Goal: Task Accomplishment & Management: Use online tool/utility

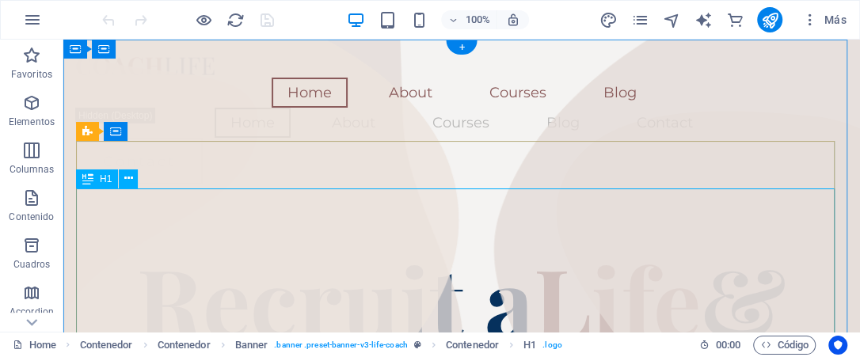
click at [493, 245] on div "Recruit a Life & Career Coach" at bounding box center [461, 354] width 771 height 218
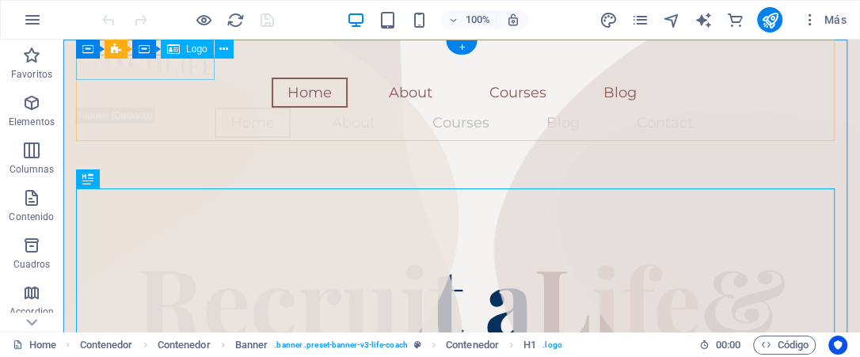
click at [185, 63] on div at bounding box center [461, 64] width 771 height 25
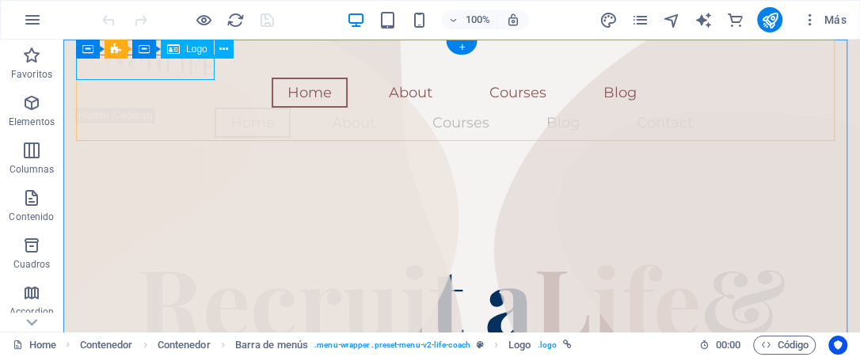
click at [203, 70] on div at bounding box center [461, 64] width 771 height 25
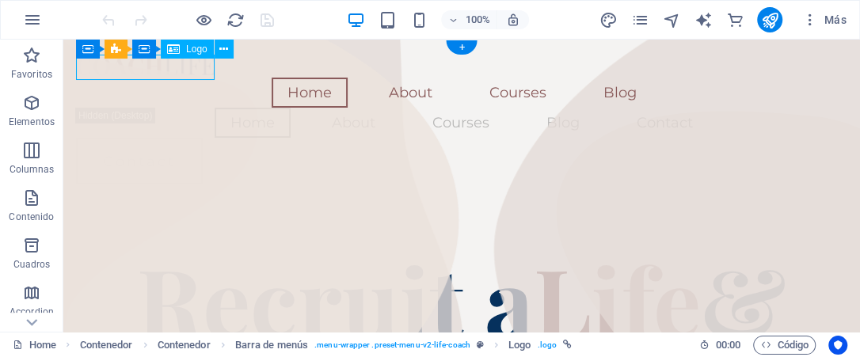
click at [203, 70] on div at bounding box center [461, 64] width 771 height 25
select select "px"
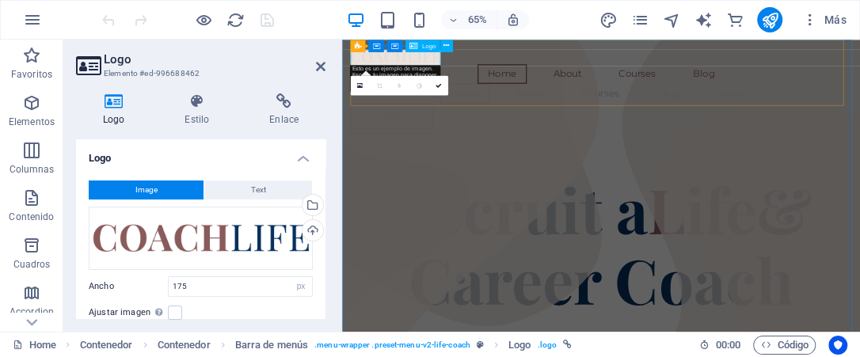
click at [475, 64] on div at bounding box center [740, 64] width 771 height 25
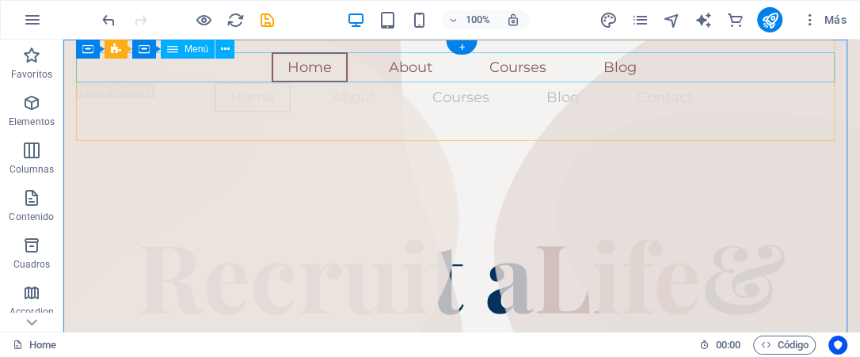
click at [202, 71] on nav "Home About Courses Blog" at bounding box center [461, 67] width 771 height 30
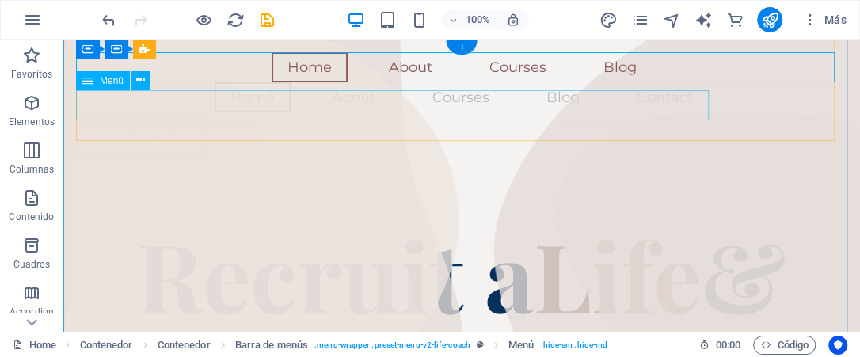
click at [180, 100] on nav "Home About Courses Blog Contact" at bounding box center [461, 97] width 771 height 30
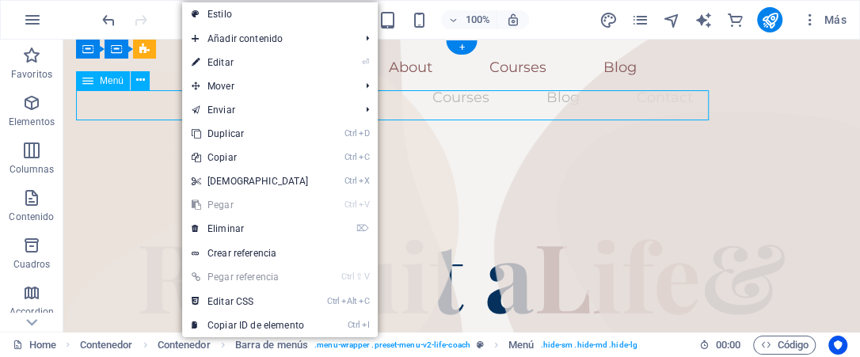
click at [174, 101] on nav "Home About Courses Blog Contact" at bounding box center [461, 97] width 771 height 30
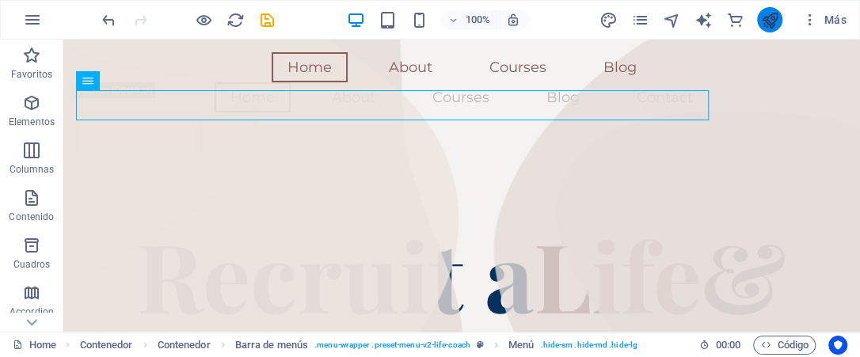
click at [772, 17] on icon "publish" at bounding box center [770, 20] width 18 height 18
